Goal: Task Accomplishment & Management: Use online tool/utility

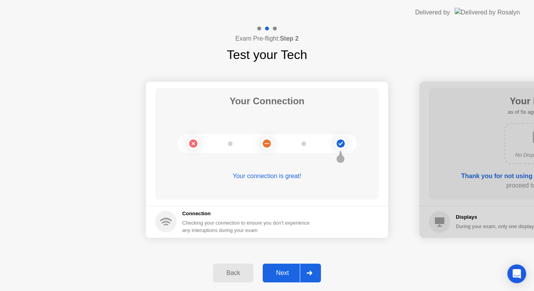
click at [296, 277] on div "Next" at bounding box center [282, 273] width 35 height 7
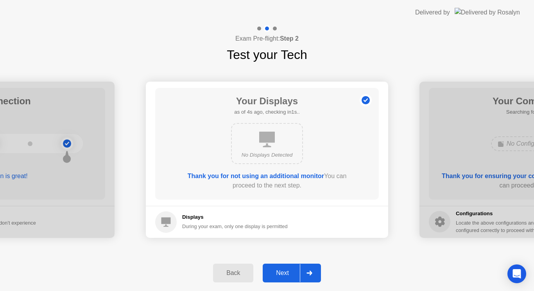
click at [305, 270] on div at bounding box center [309, 273] width 19 height 18
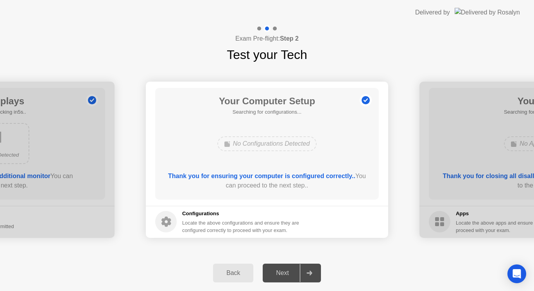
click at [305, 270] on div at bounding box center [309, 273] width 19 height 18
click at [306, 269] on div at bounding box center [309, 273] width 19 height 18
click at [286, 273] on div "Next" at bounding box center [282, 273] width 35 height 7
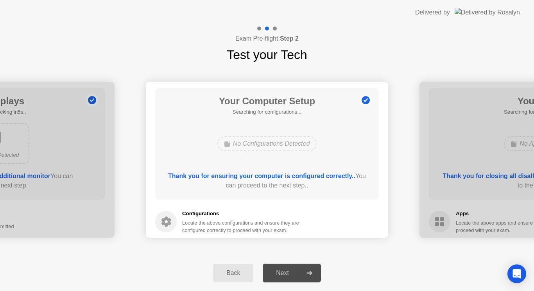
click at [497, 148] on div at bounding box center [540, 160] width 242 height 156
click at [280, 266] on button "Next" at bounding box center [291, 273] width 58 height 19
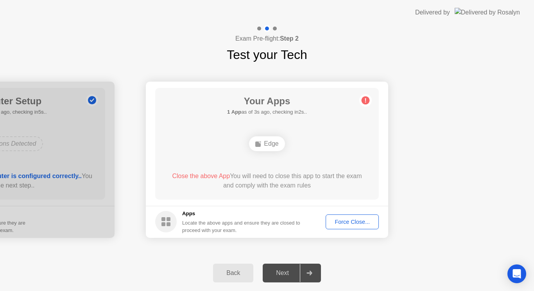
click at [359, 219] on div "Force Close..." at bounding box center [352, 222] width 48 height 6
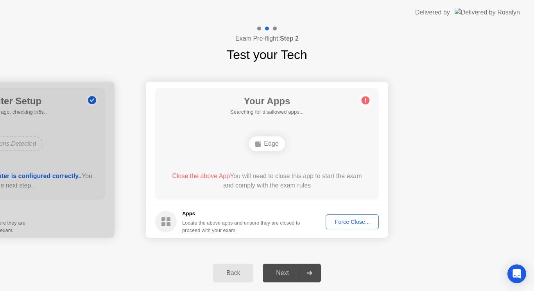
click at [346, 222] on div "Force Close..." at bounding box center [352, 222] width 48 height 6
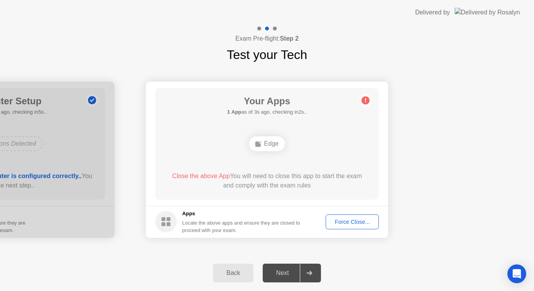
click at [262, 149] on div "Edge" at bounding box center [267, 143] width 36 height 15
click at [352, 220] on div "Force Close..." at bounding box center [352, 222] width 48 height 6
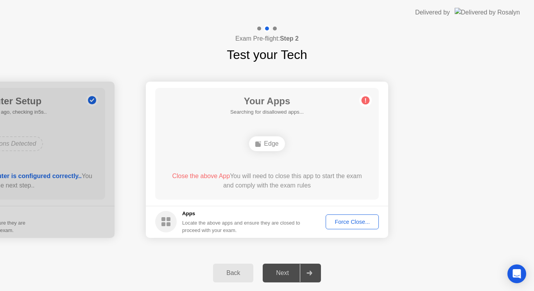
click at [354, 221] on div "Force Close..." at bounding box center [352, 222] width 48 height 6
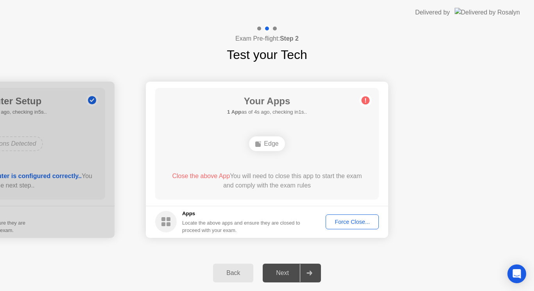
click at [355, 217] on button "Force Close..." at bounding box center [351, 221] width 53 height 15
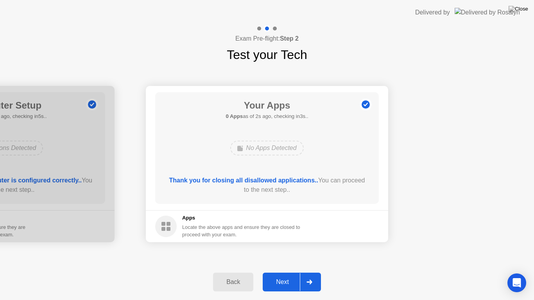
click at [268, 285] on div "Next" at bounding box center [282, 282] width 35 height 7
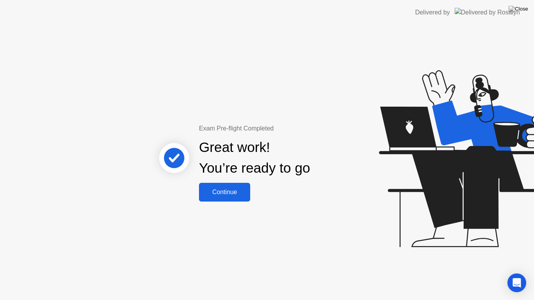
click at [230, 189] on div "Continue" at bounding box center [224, 192] width 46 height 7
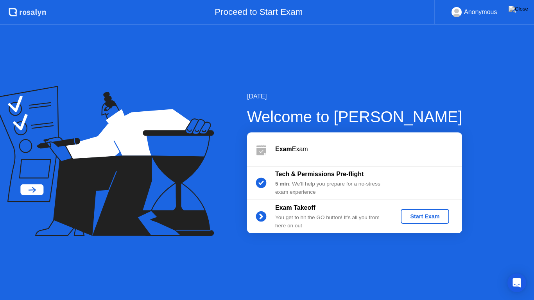
click at [420, 213] on div "Start Exam" at bounding box center [425, 216] width 42 height 6
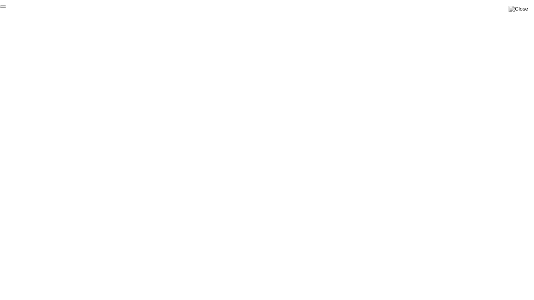
click div "End Proctoring Session"
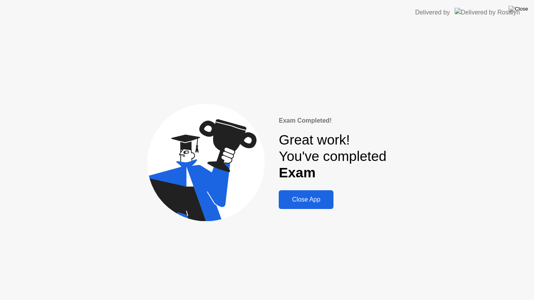
click at [304, 201] on div "Close App" at bounding box center [306, 199] width 50 height 7
